Goal: Navigation & Orientation: Go to known website

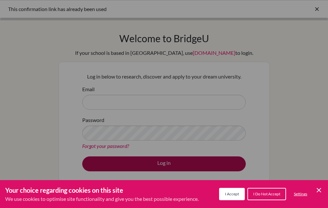
drag, startPoint x: 228, startPoint y: 194, endPoint x: 189, endPoint y: 158, distance: 53.3
click at [227, 194] on span "I Accept" at bounding box center [232, 194] width 14 height 5
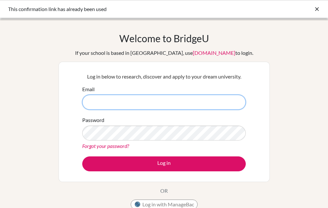
click at [95, 99] on input "Email" at bounding box center [163, 102] width 163 height 15
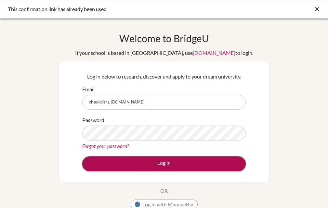
click at [169, 165] on button "Log in" at bounding box center [163, 164] width 163 height 15
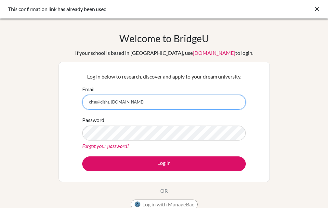
click at [112, 103] on input "chsu@dishs. tp.edu.tw" at bounding box center [163, 102] width 163 height 15
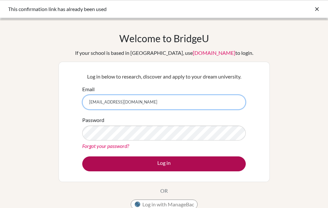
type input "chsu@dishs.tp.edu.tw"
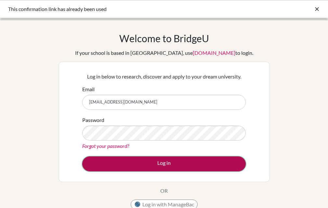
click at [163, 163] on button "Log in" at bounding box center [163, 164] width 163 height 15
